Goal: Check status: Check status

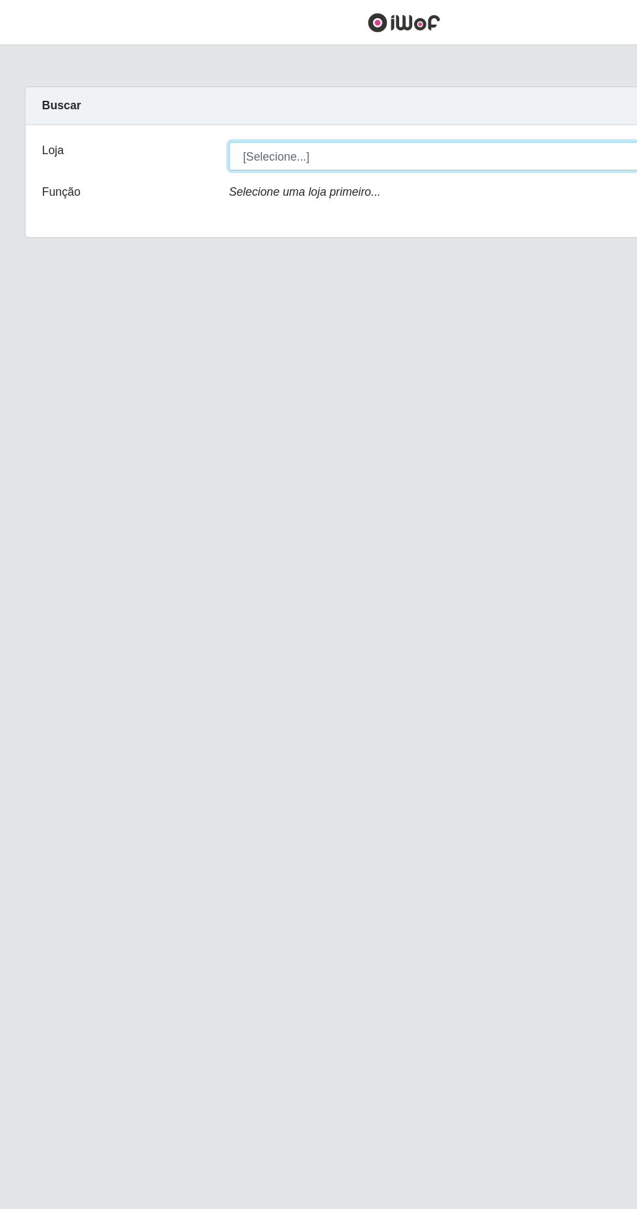
click at [256, 123] on select "[Selecione...] Extrabom - Loja 40 [GEOGRAPHIC_DATA]" at bounding box center [392, 123] width 423 height 23
select select "538"
click at [181, 112] on select "[Selecione...] Extrabom - Loja 40 [GEOGRAPHIC_DATA]" at bounding box center [392, 123] width 423 height 23
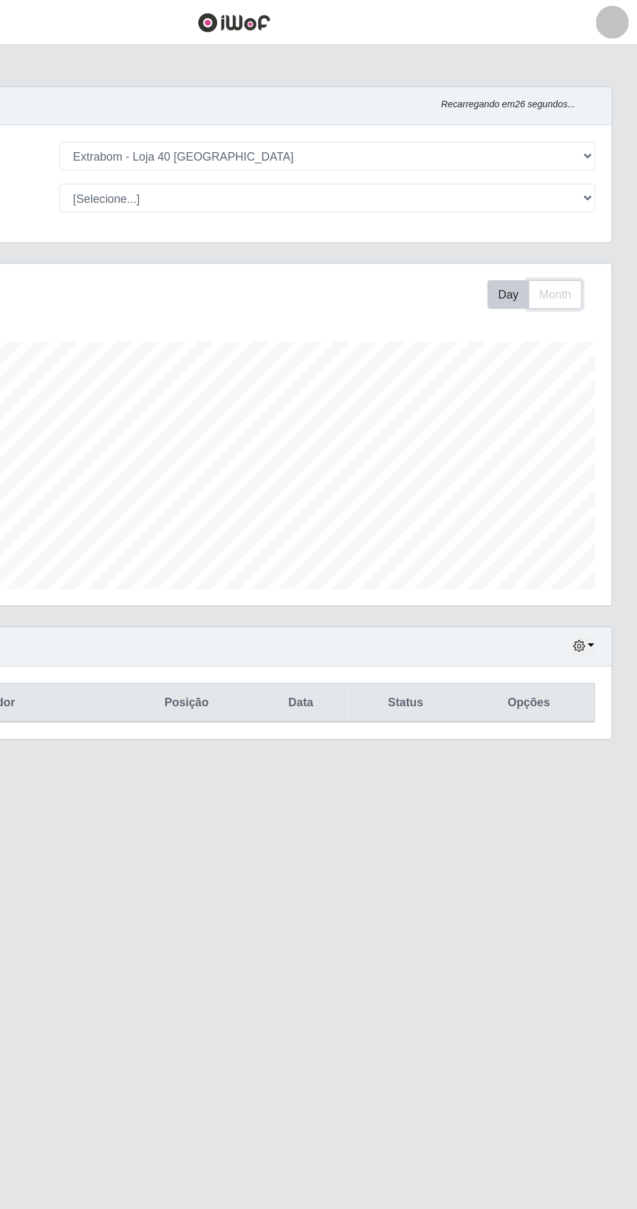
click at [565, 233] on button "Month" at bounding box center [573, 232] width 42 height 23
click at [601, 509] on button "button" at bounding box center [595, 510] width 18 height 15
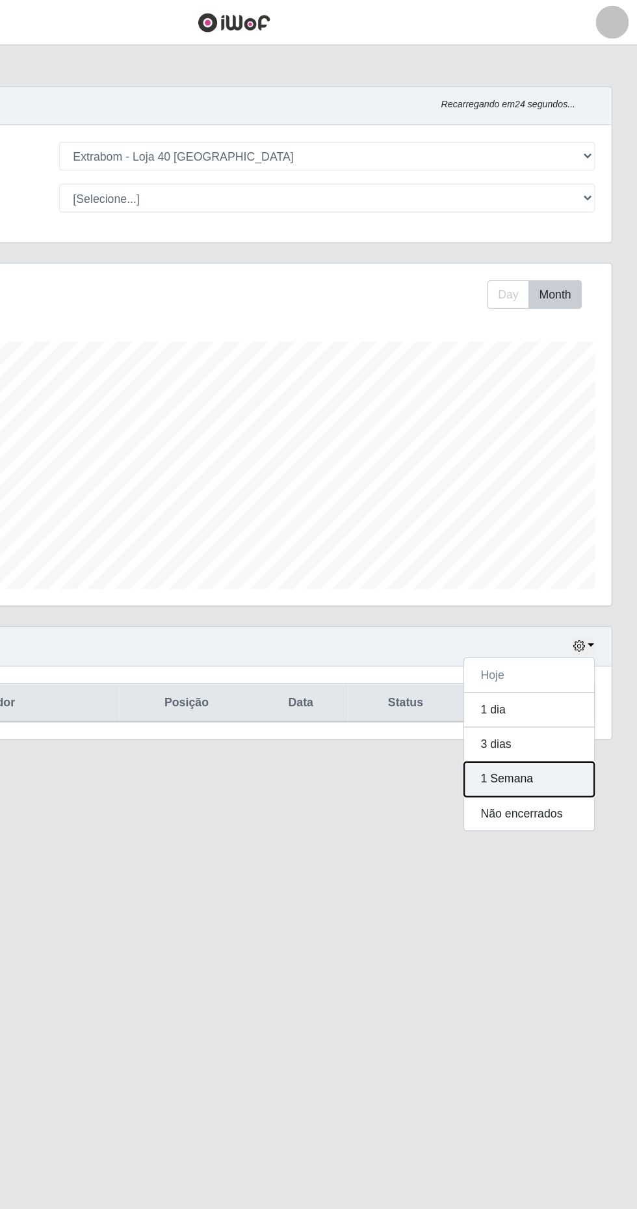
click at [563, 615] on button "1 Semana" at bounding box center [552, 615] width 103 height 27
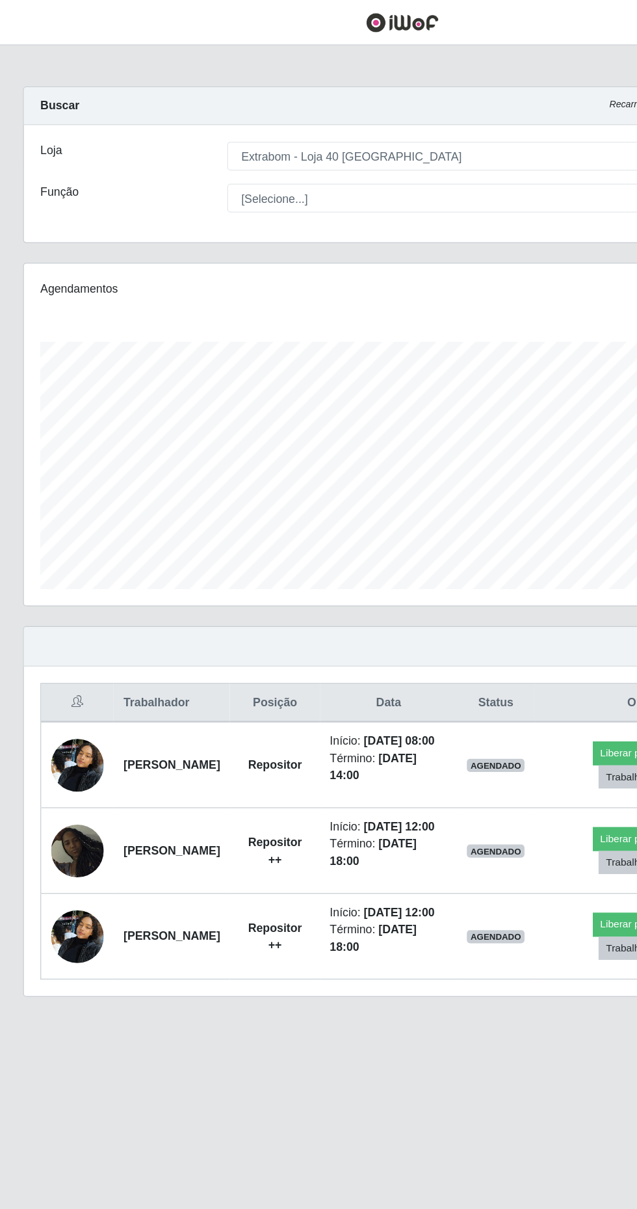
click at [60, 602] on img at bounding box center [63, 603] width 42 height 55
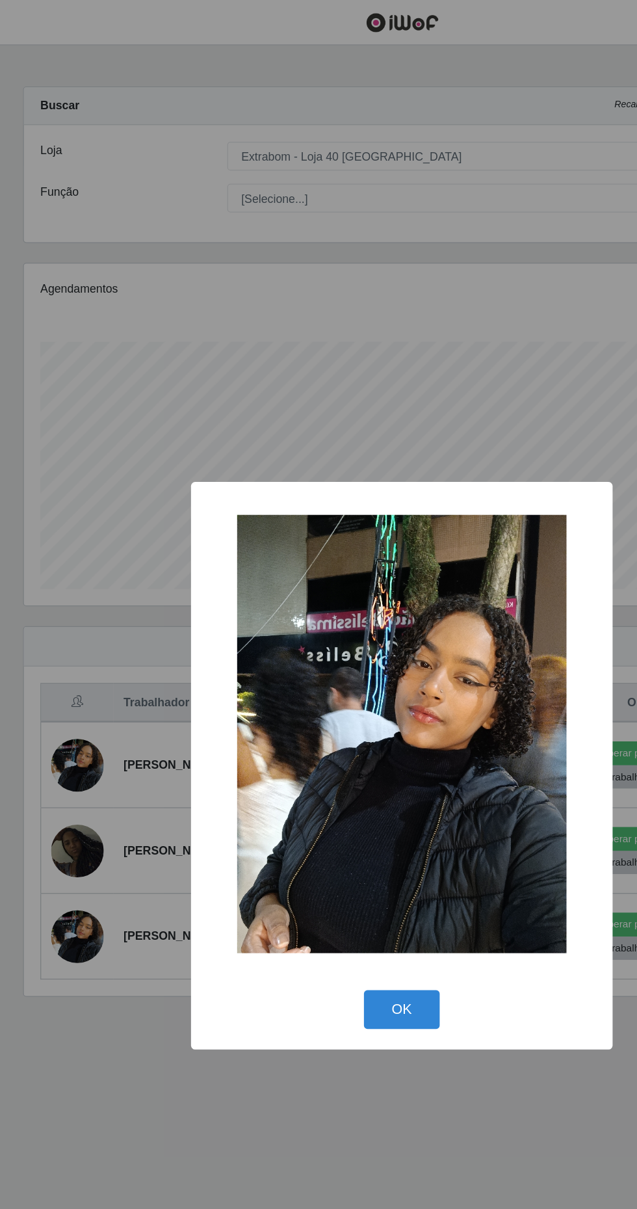
click at [128, 927] on div "× OK Cancel" at bounding box center [318, 604] width 637 height 1209
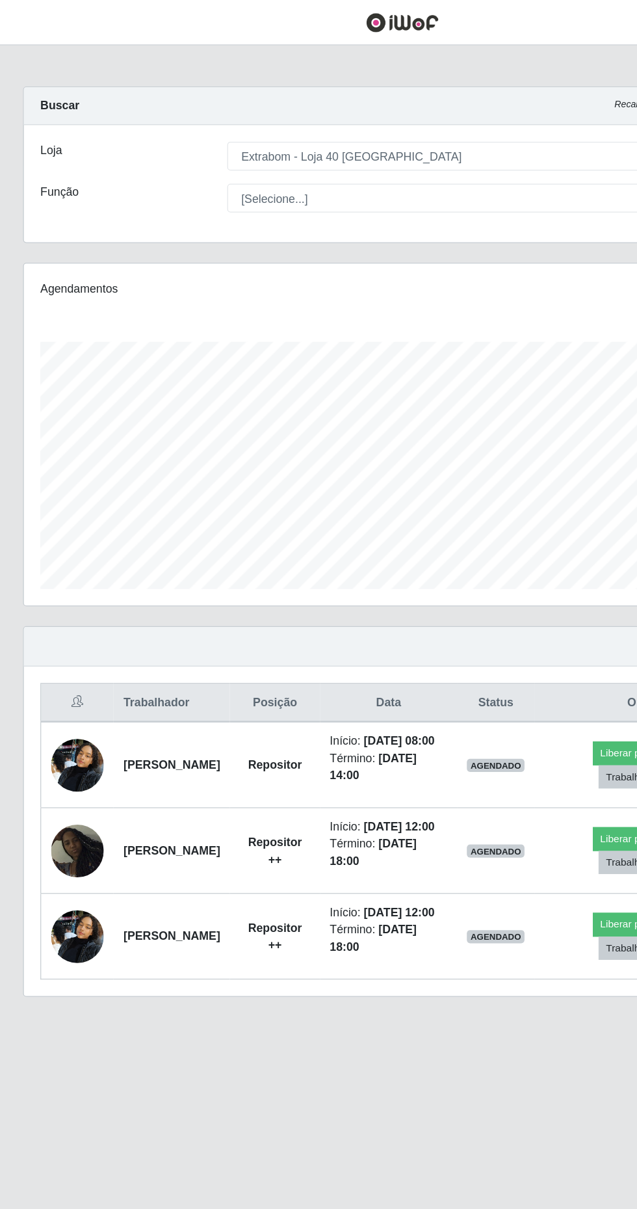
click at [71, 687] on img at bounding box center [63, 672] width 42 height 42
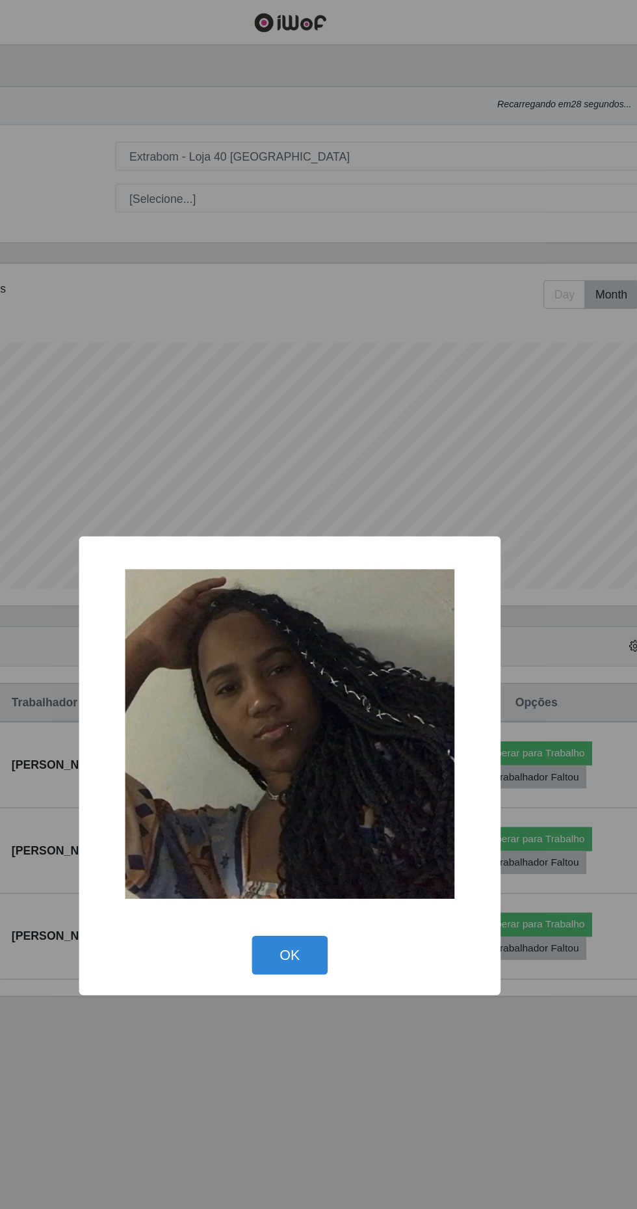
click at [329, 749] on button "OK" at bounding box center [319, 754] width 60 height 31
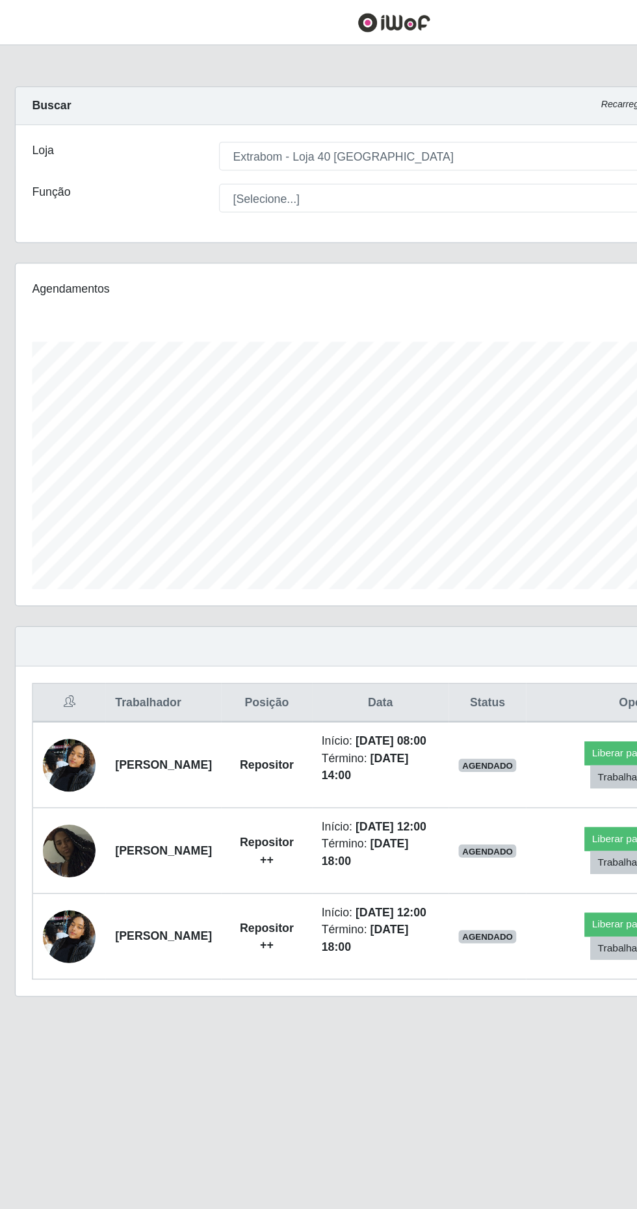
click at [67, 609] on img at bounding box center [63, 603] width 42 height 55
